Goal: Information Seeking & Learning: Learn about a topic

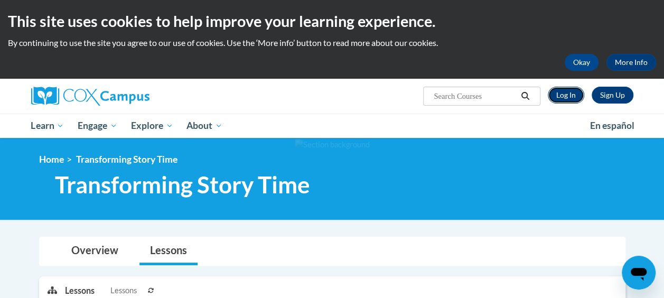
click at [572, 98] on link "Log In" at bounding box center [566, 95] width 36 height 17
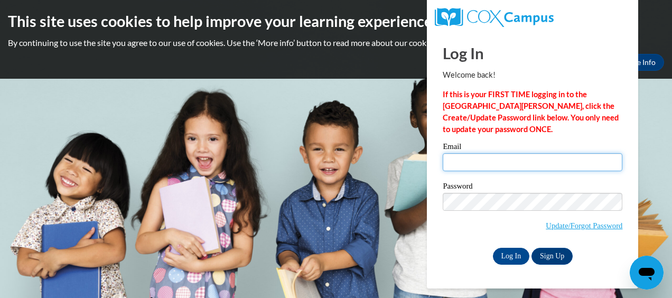
click at [493, 165] on input "Email" at bounding box center [533, 162] width 180 height 18
type input "jocelyn.douglas36@yahoo.com"
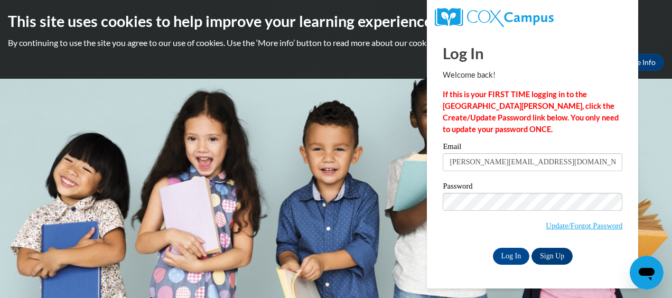
click at [481, 191] on label "Password" at bounding box center [533, 187] width 180 height 11
click at [511, 252] on input "Log In" at bounding box center [511, 256] width 37 height 17
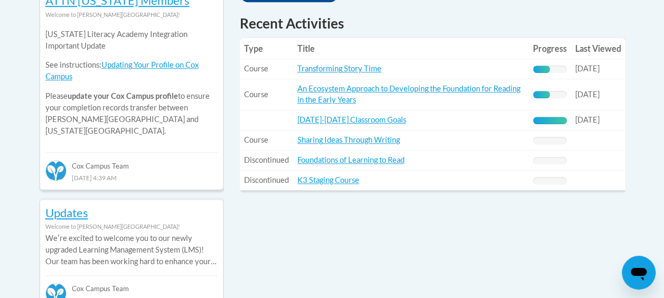
scroll to position [509, 0]
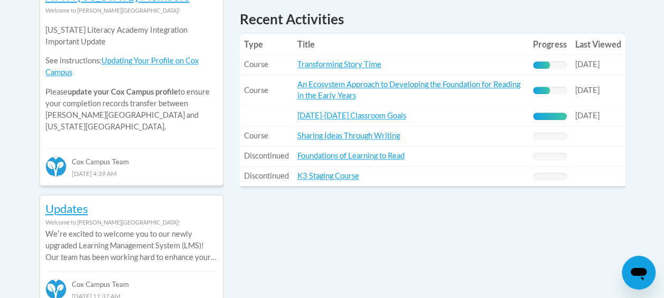
click at [365, 64] on link "Transforming Story Time" at bounding box center [340, 64] width 84 height 9
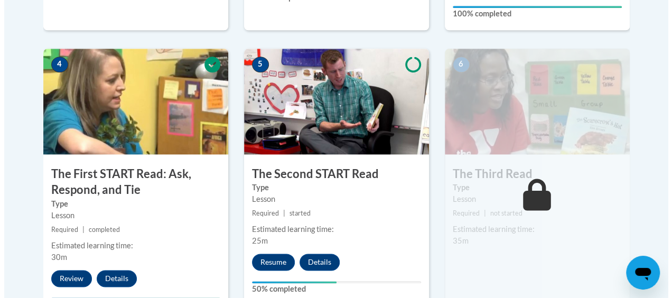
scroll to position [650, 0]
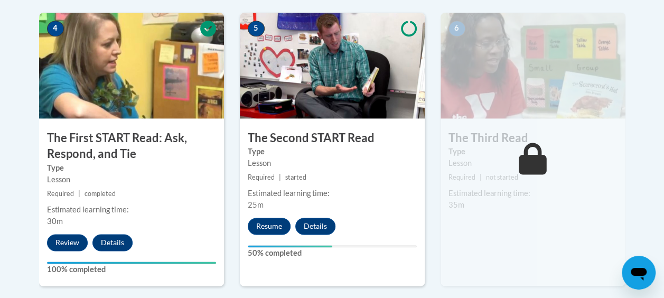
click at [261, 234] on div "5 The Second START Read Type Lesson Required | started Estimated learning time:…" at bounding box center [332, 149] width 185 height 273
click at [261, 229] on button "Resume" at bounding box center [269, 226] width 43 height 17
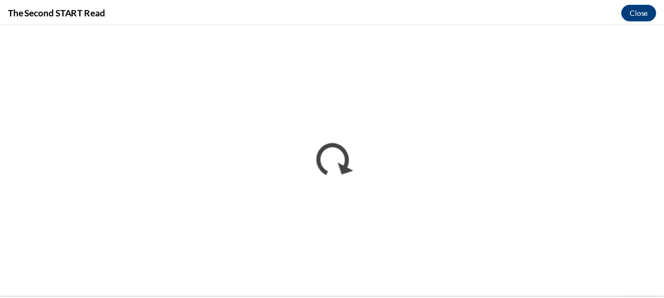
scroll to position [0, 0]
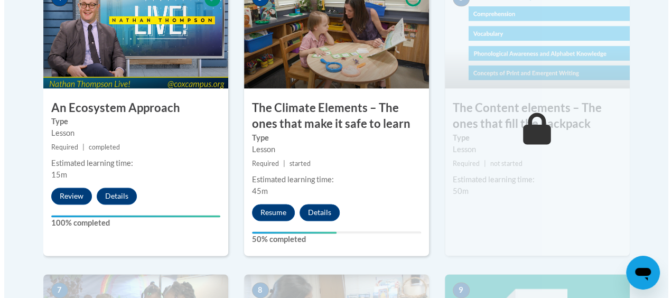
scroll to position [737, 0]
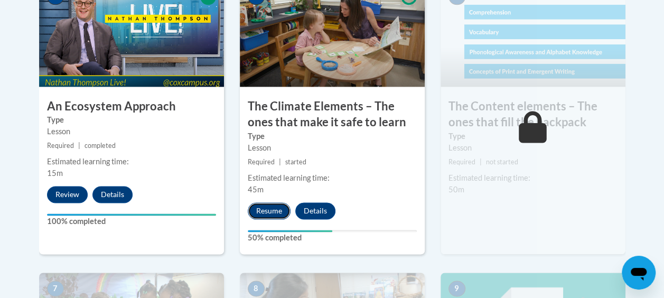
click at [260, 215] on button "Resume" at bounding box center [269, 210] width 43 height 17
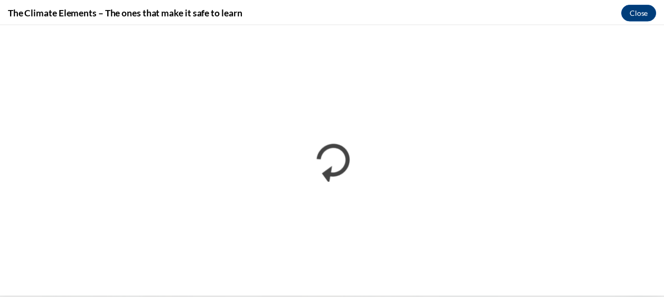
scroll to position [0, 0]
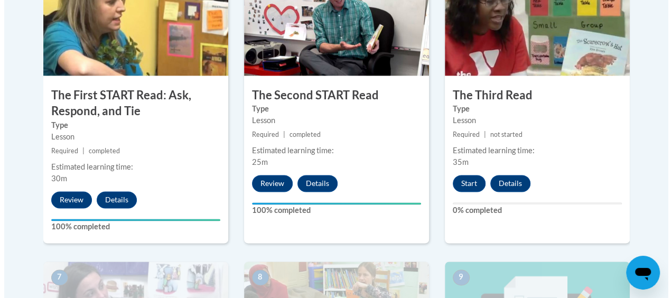
scroll to position [702, 0]
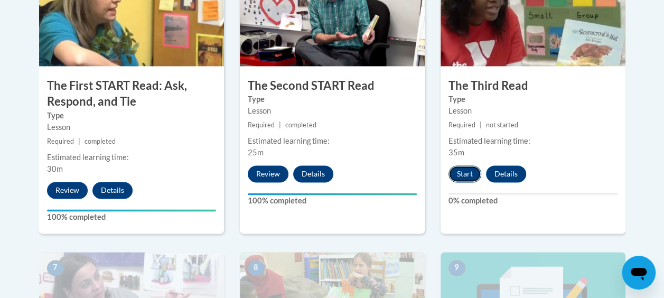
click at [465, 179] on button "Start" at bounding box center [465, 173] width 33 height 17
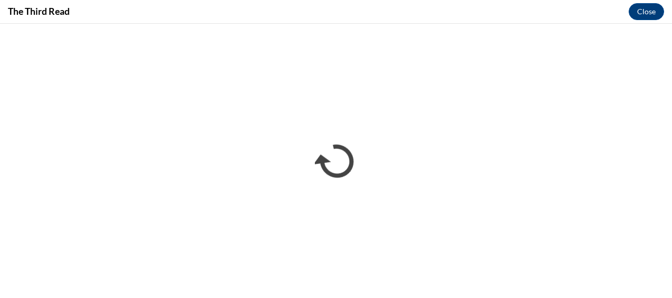
scroll to position [0, 0]
